Goal: Consume media (video, audio)

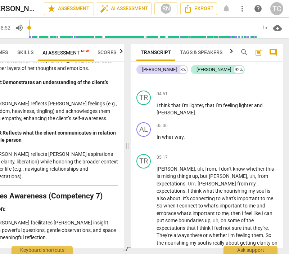
scroll to position [702, 0]
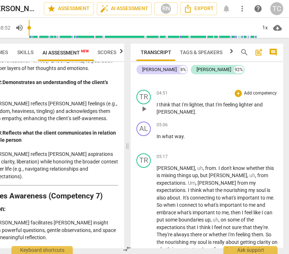
click at [145, 113] on span "play_arrow" at bounding box center [144, 108] width 9 height 9
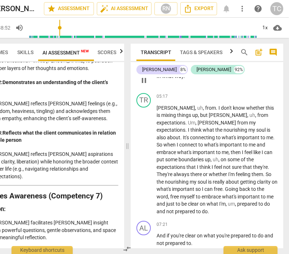
scroll to position [739, 0]
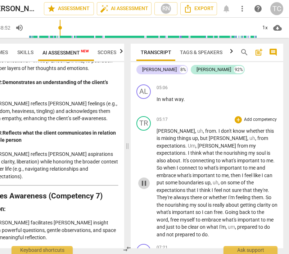
click at [141, 185] on span "pause" at bounding box center [144, 183] width 9 height 9
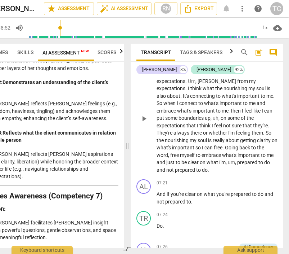
scroll to position [803, 0]
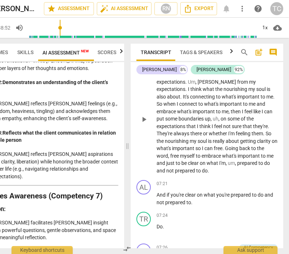
click at [141, 185] on div "AL" at bounding box center [144, 187] width 14 height 14
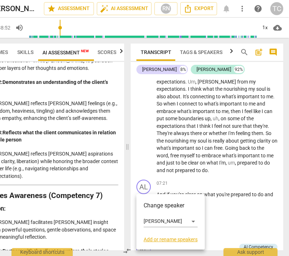
click at [141, 185] on div at bounding box center [144, 128] width 289 height 256
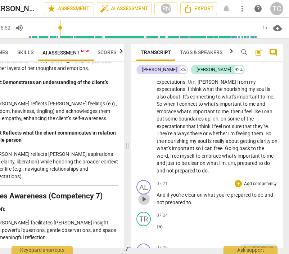
click at [143, 197] on span "play_arrow" at bounding box center [144, 199] width 9 height 9
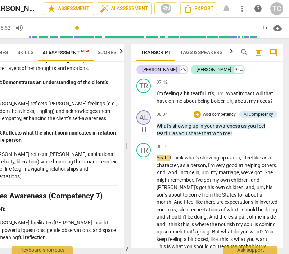
scroll to position [1002, 0]
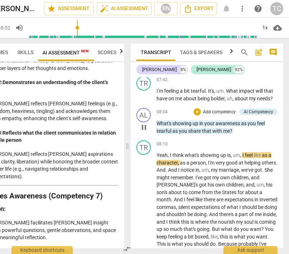
click at [142, 123] on span "pause" at bounding box center [144, 127] width 9 height 9
type input "495"
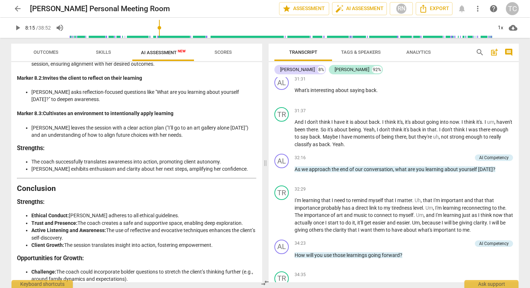
scroll to position [2084, 0]
click at [18, 9] on span "arrow_back" at bounding box center [17, 8] width 9 height 9
